Goal: Check status

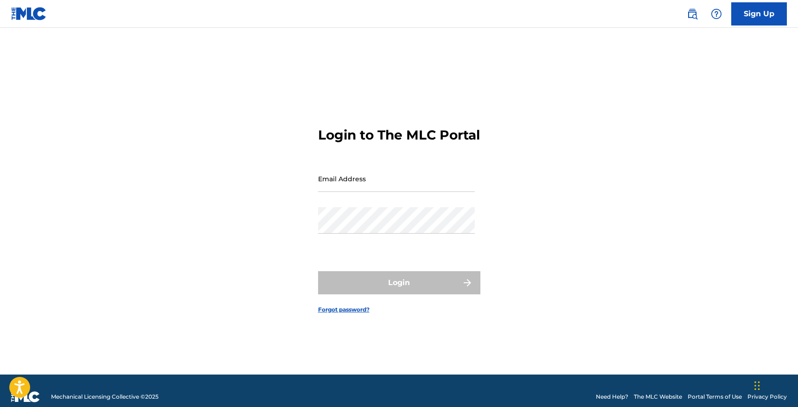
click at [350, 186] on input "Email Address" at bounding box center [396, 179] width 157 height 26
type input "[EMAIL_ADDRESS][DOMAIN_NAME]"
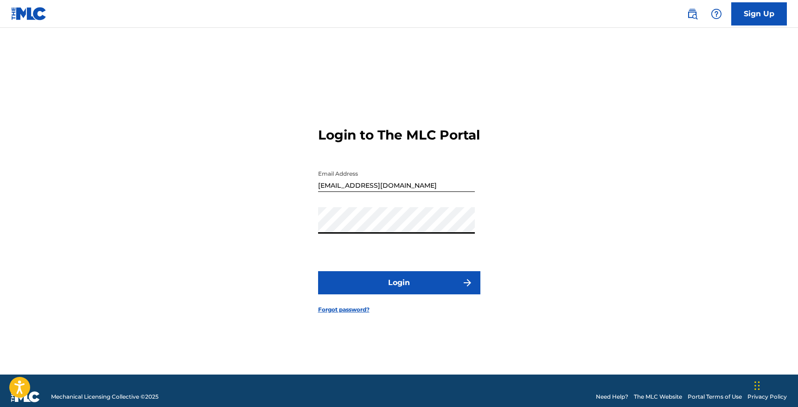
click at [373, 284] on button "Login" at bounding box center [399, 282] width 162 height 23
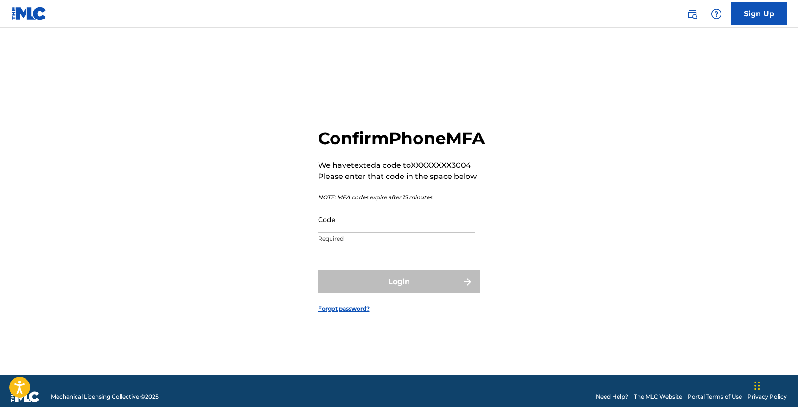
click at [419, 229] on input "Code" at bounding box center [396, 219] width 157 height 26
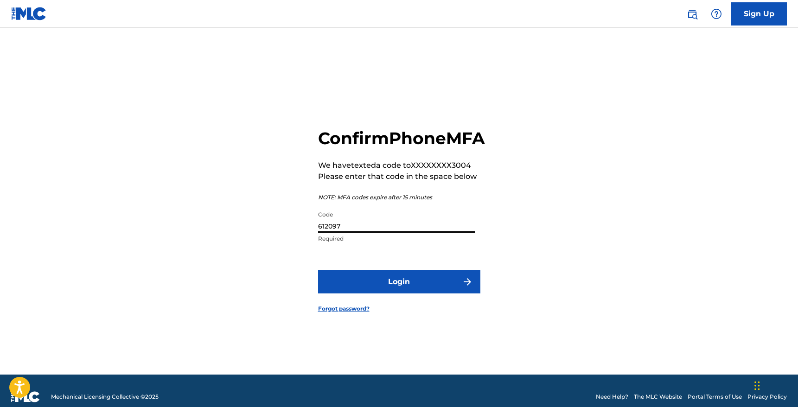
type input "612097"
click at [318, 270] on button "Login" at bounding box center [399, 281] width 162 height 23
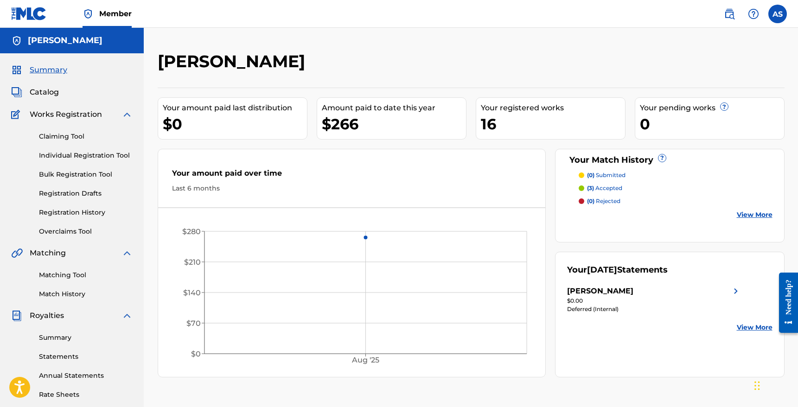
click at [606, 190] on p "(3) accepted" at bounding box center [604, 188] width 35 height 8
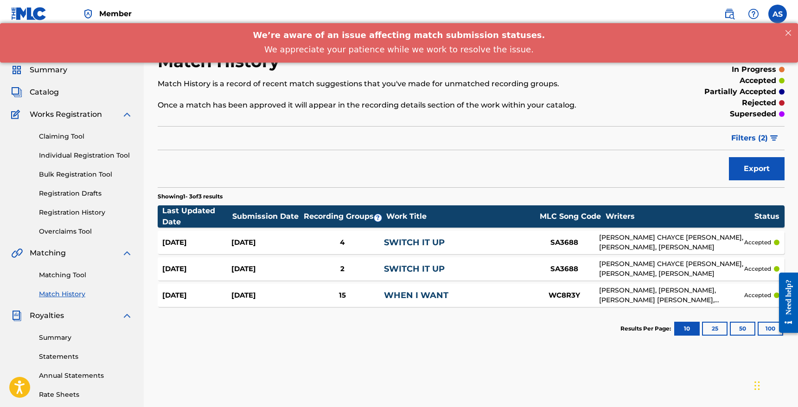
click at [62, 352] on link "Statements" at bounding box center [86, 357] width 94 height 10
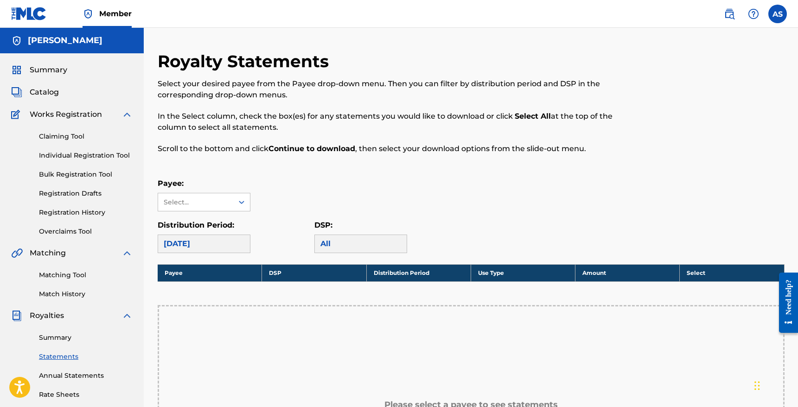
scroll to position [2, 0]
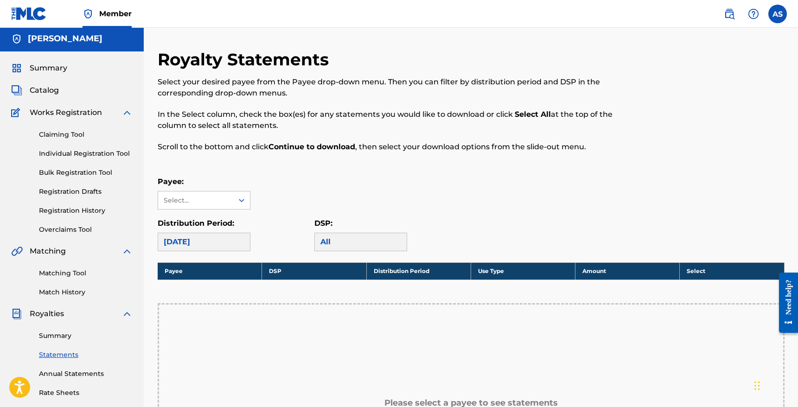
click at [213, 215] on div "Payee: Select... Distribution Period: [DATE] DSP: All" at bounding box center [471, 213] width 627 height 75
click at [210, 209] on div "[PERSON_NAME], 1 of 1. 1 result available. Use Up and Down to choose options, p…" at bounding box center [204, 200] width 93 height 19
click at [203, 220] on div "[PERSON_NAME]" at bounding box center [204, 221] width 92 height 23
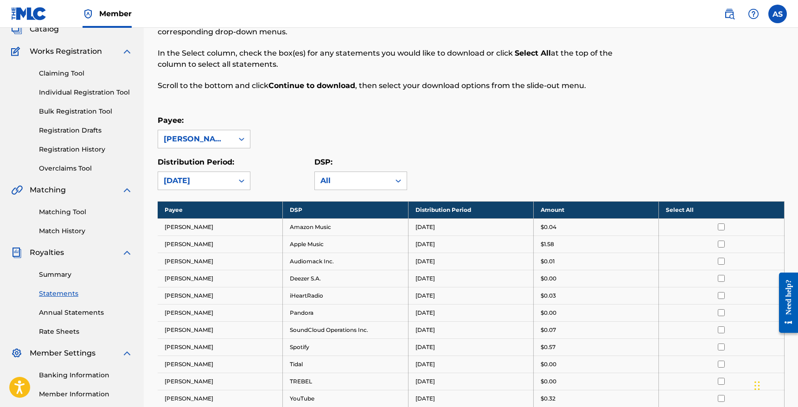
scroll to position [118, 0]
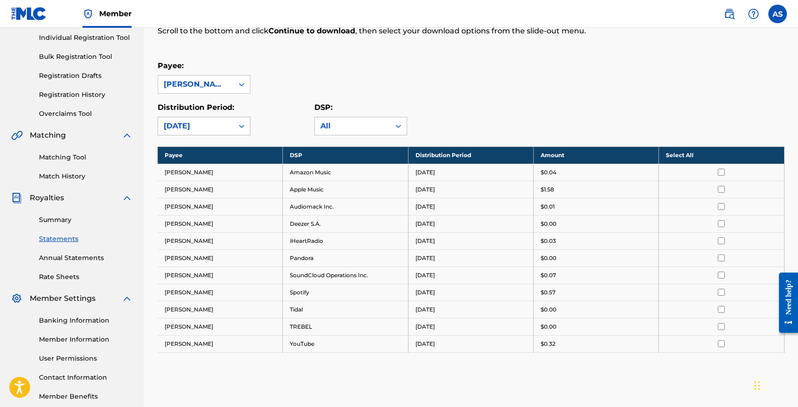
click at [189, 133] on div "[DATE]" at bounding box center [195, 126] width 75 height 18
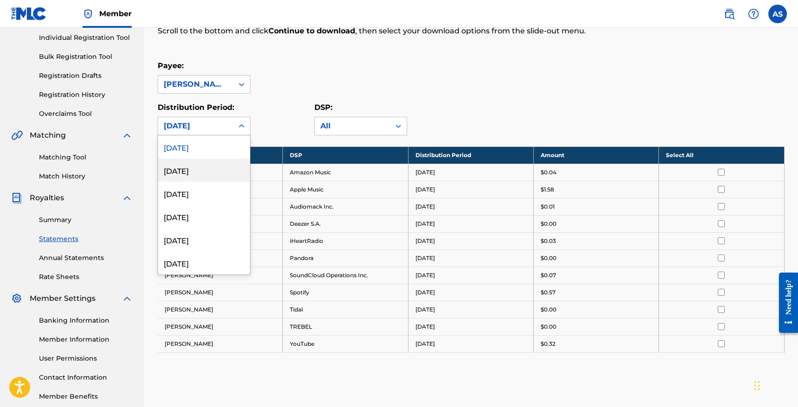
click at [191, 172] on div "[DATE]" at bounding box center [204, 170] width 92 height 23
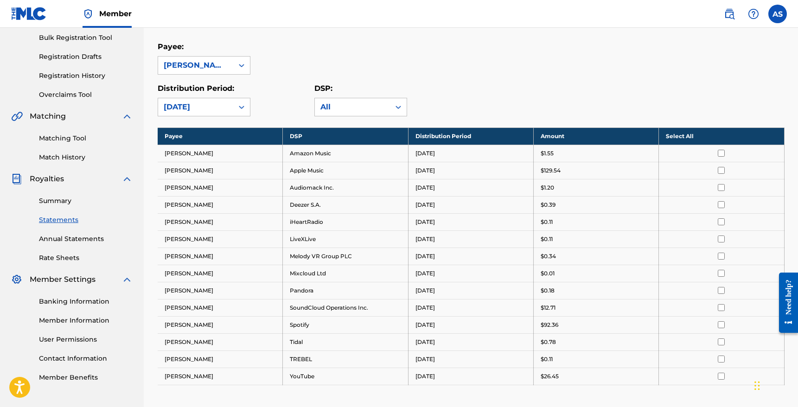
scroll to position [145, 0]
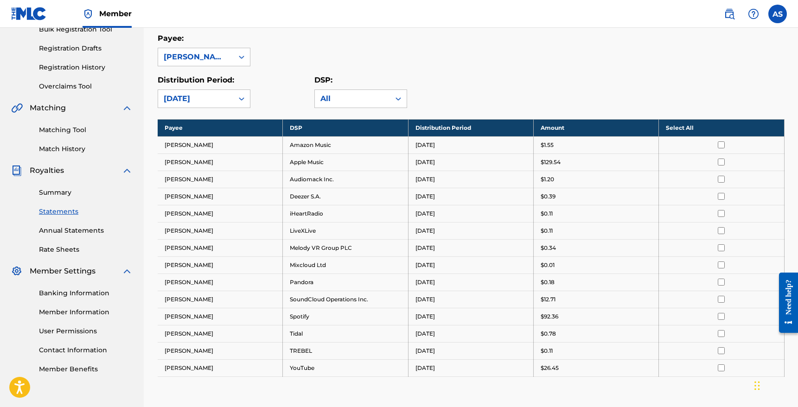
click at [203, 94] on div "[DATE]" at bounding box center [196, 98] width 64 height 11
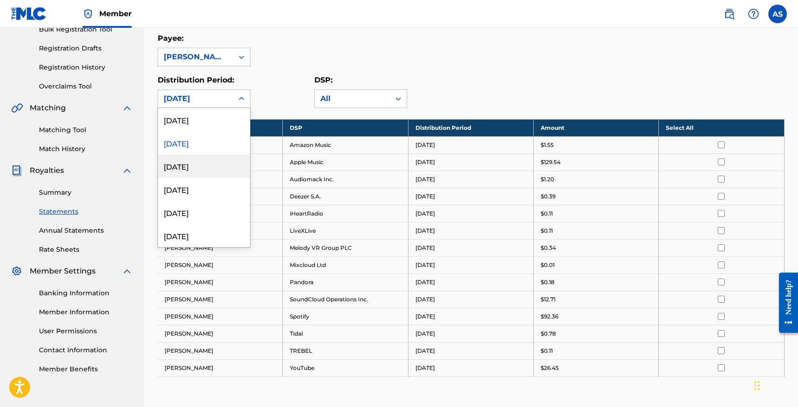
click at [191, 160] on div "[DATE]" at bounding box center [204, 165] width 92 height 23
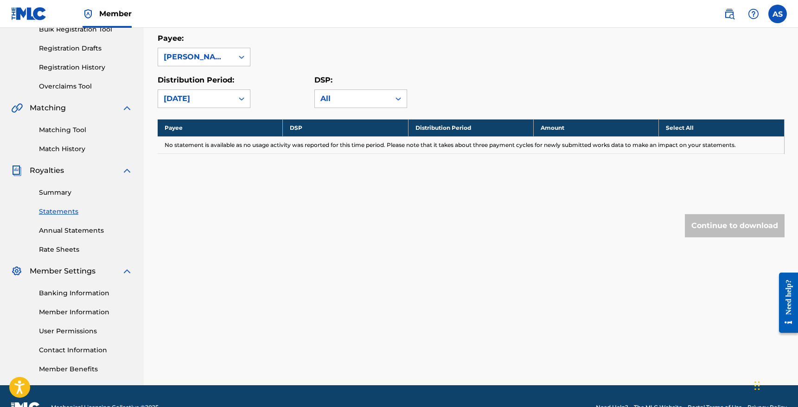
click at [185, 99] on div "[DATE]" at bounding box center [196, 98] width 64 height 11
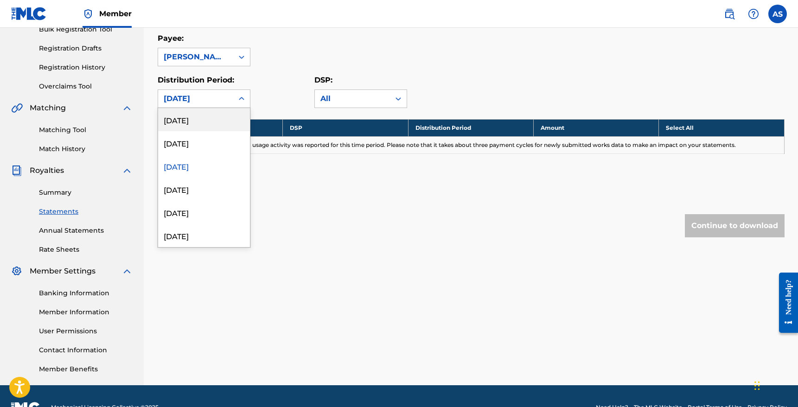
click at [195, 128] on div "[DATE]" at bounding box center [204, 119] width 92 height 23
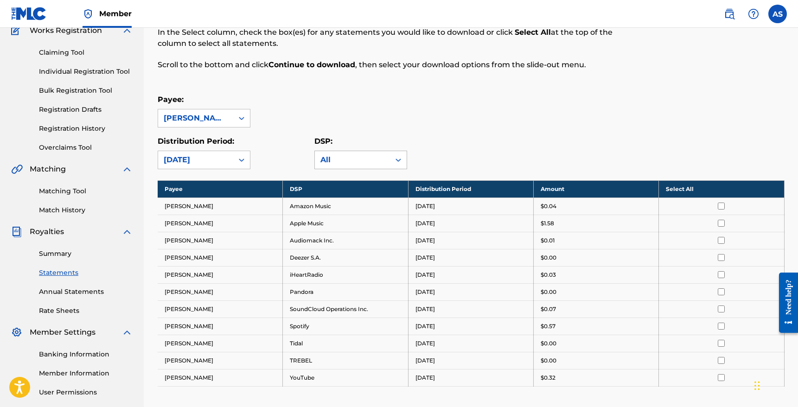
scroll to position [0, 0]
